Goal: Task Accomplishment & Management: Use online tool/utility

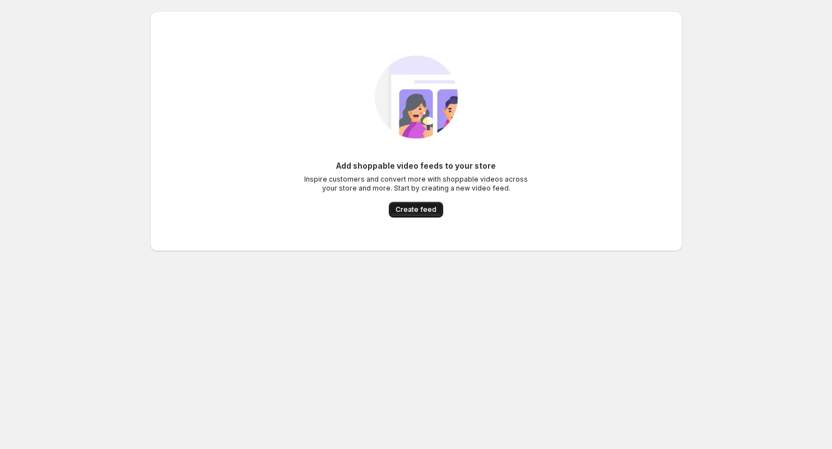
click at [417, 207] on span "Create feed" at bounding box center [416, 209] width 41 height 9
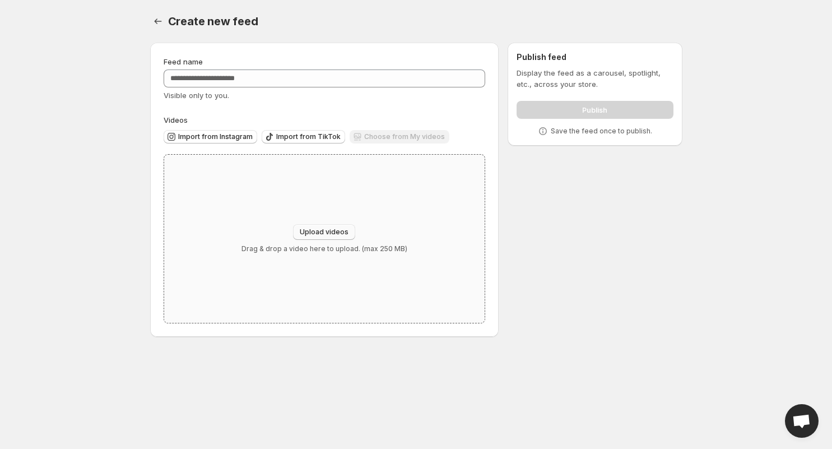
click at [322, 234] on span "Upload videos" at bounding box center [324, 232] width 49 height 9
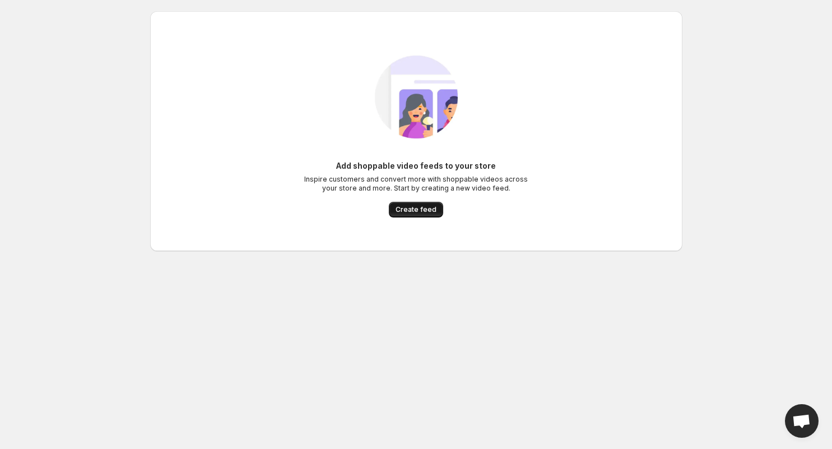
click at [416, 212] on span "Create feed" at bounding box center [416, 209] width 41 height 9
